Goal: Task Accomplishment & Management: Manage account settings

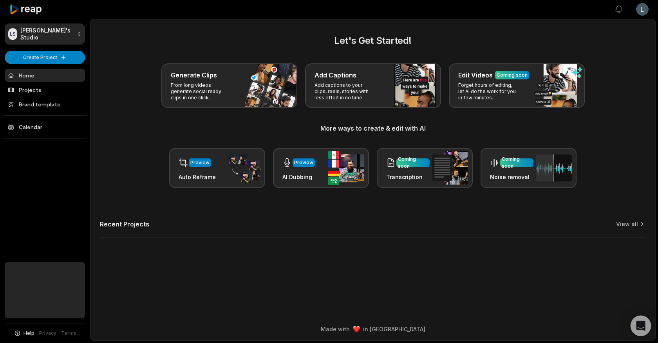
click at [640, 325] on icon "Open Intercom Messenger" at bounding box center [640, 326] width 9 height 10
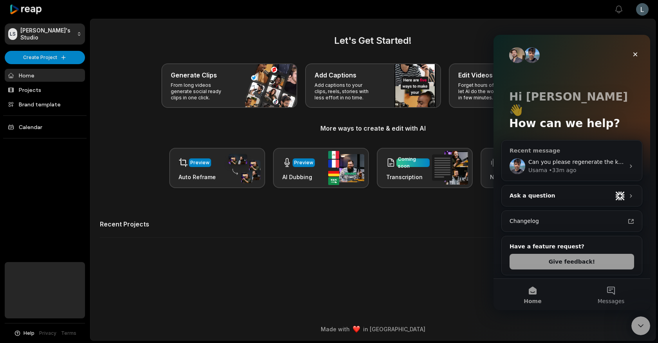
click at [594, 166] on div "Usama • 33m ago" at bounding box center [576, 170] width 96 height 8
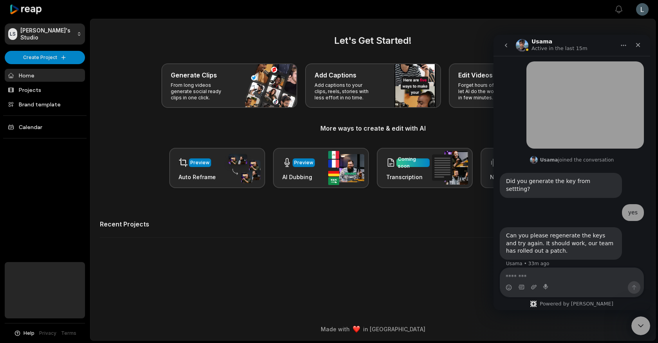
scroll to position [213, 0]
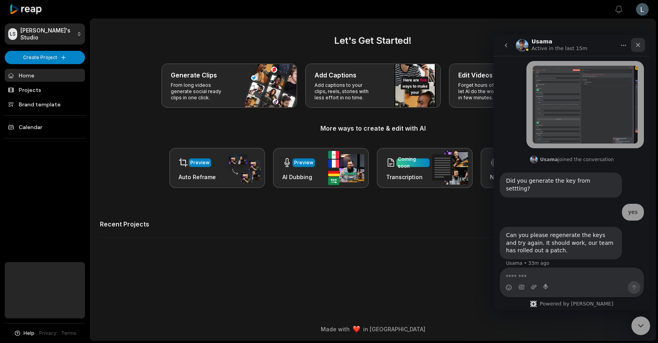
click at [638, 49] on div "Close" at bounding box center [638, 45] width 14 height 14
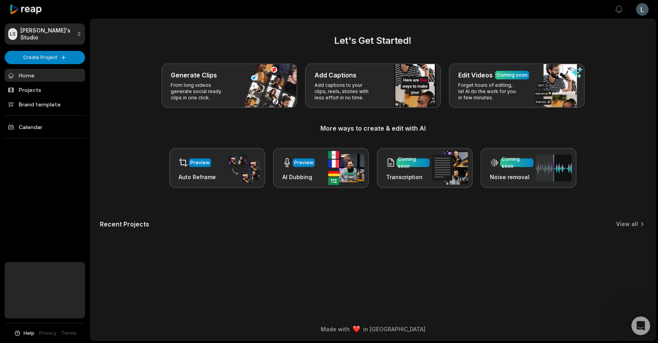
click at [645, 13] on html "[PERSON_NAME] Studio Create Project Home Projects Brand template Calendar Help …" at bounding box center [329, 171] width 658 height 343
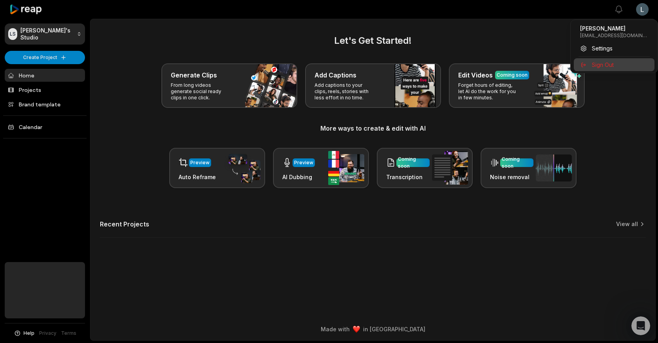
click at [612, 65] on span "Sign Out" at bounding box center [603, 65] width 22 height 8
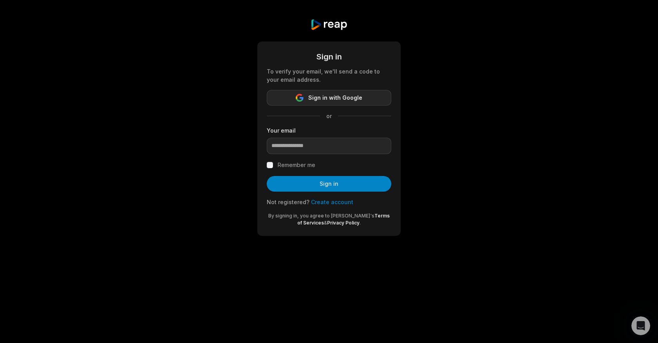
click at [332, 101] on span "Sign in with Google" at bounding box center [335, 97] width 54 height 9
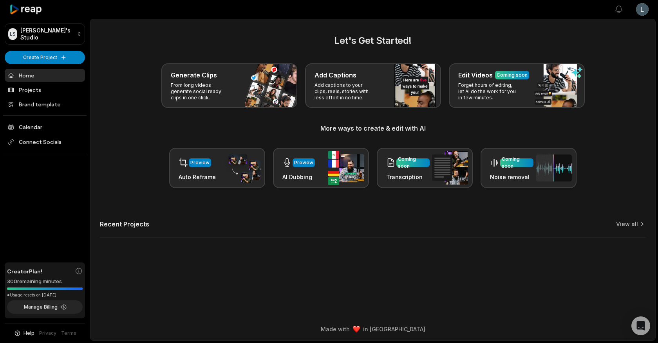
click at [640, 13] on html "LS Leonardo's Studio Create Project Home Projects Brand template Calendar Conne…" at bounding box center [329, 171] width 658 height 343
click at [605, 51] on span "Settings" at bounding box center [602, 48] width 21 height 8
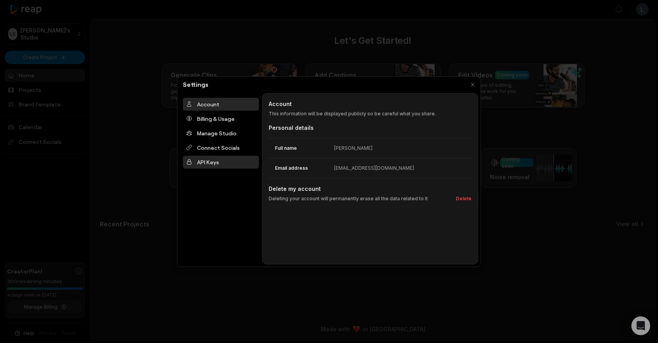
click at [231, 159] on div "API Keys" at bounding box center [221, 162] width 76 height 13
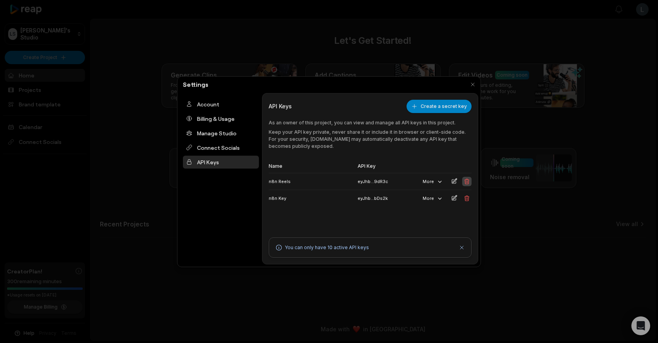
click at [464, 179] on icon at bounding box center [467, 182] width 6 height 6
click at [465, 185] on button at bounding box center [466, 181] width 9 height 9
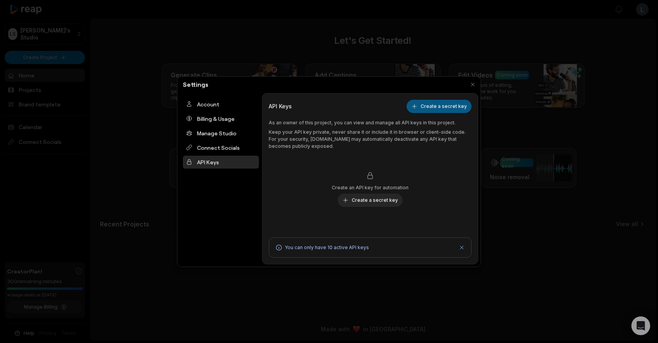
click at [423, 109] on button "Create a secret key" at bounding box center [438, 106] width 65 height 13
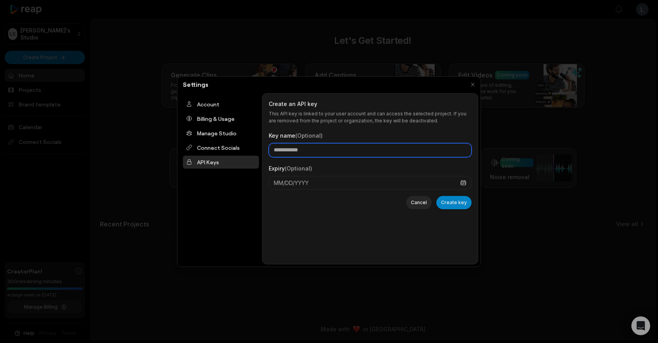
click at [342, 150] on input "Key name (Optional)" at bounding box center [370, 150] width 203 height 14
type input "*********"
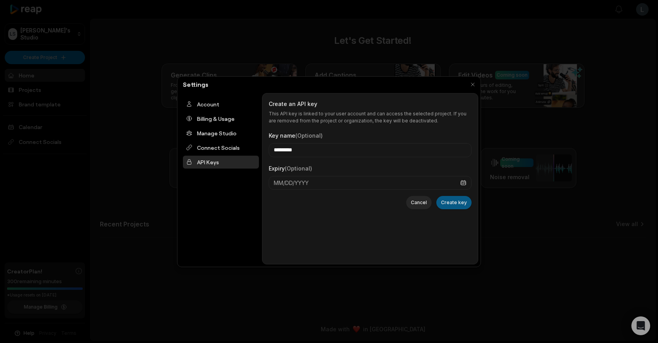
click at [454, 199] on button "Create key" at bounding box center [453, 202] width 35 height 13
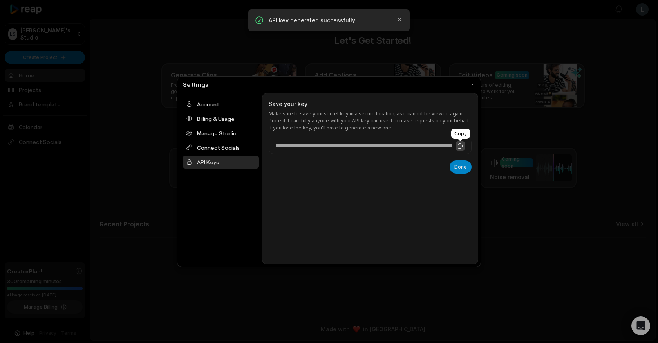
click at [462, 149] on button at bounding box center [459, 145] width 9 height 9
click at [461, 162] on button "Done" at bounding box center [460, 167] width 22 height 13
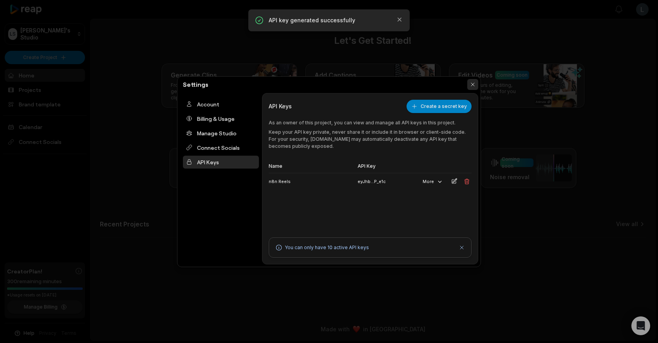
click at [472, 84] on button "button" at bounding box center [472, 84] width 11 height 11
